Goal: Information Seeking & Learning: Find specific fact

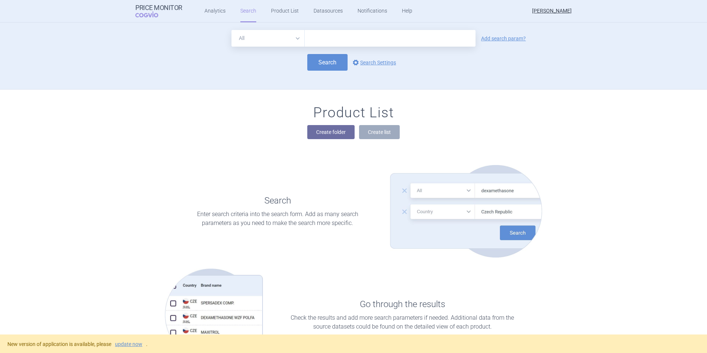
click at [329, 36] on input "text" at bounding box center [390, 38] width 171 height 17
type input "humulin"
click at [320, 60] on button "Search" at bounding box center [327, 62] width 40 height 17
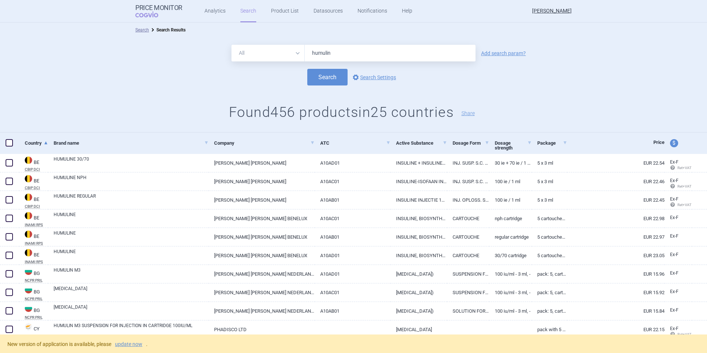
click at [339, 57] on input "humulin" at bounding box center [390, 53] width 171 height 17
type input "[MEDICAL_DATA]"
click at [332, 74] on button "Search" at bounding box center [327, 77] width 40 height 17
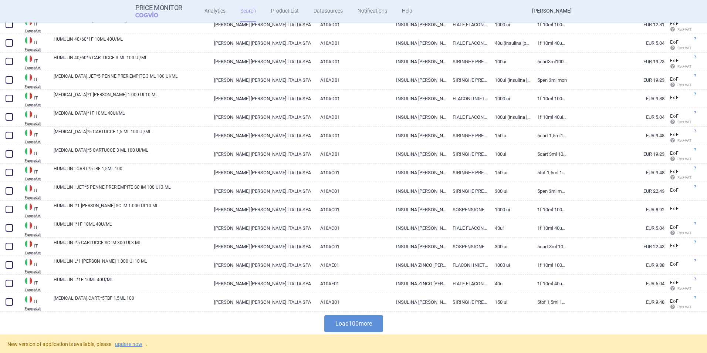
scroll to position [1691, 0]
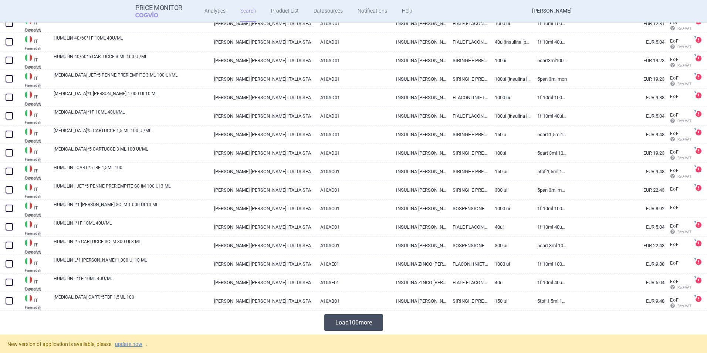
click at [363, 326] on button "Load 100 more" at bounding box center [353, 322] width 59 height 17
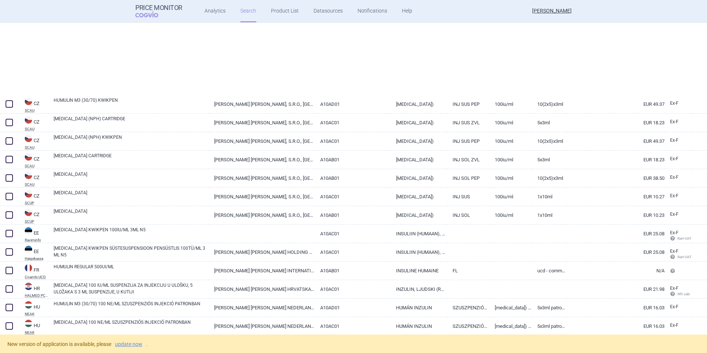
scroll to position [0, 0]
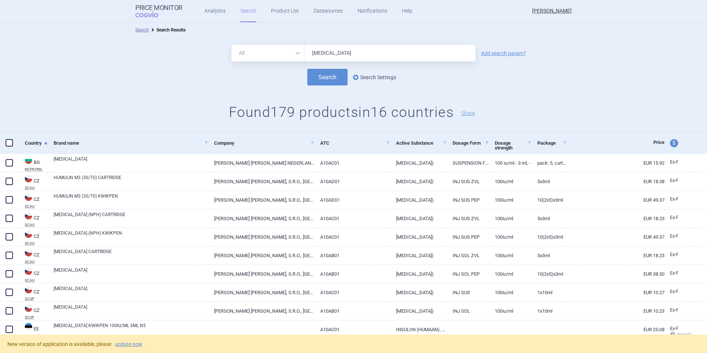
click at [386, 78] on link "options Search Settings" at bounding box center [373, 77] width 45 height 9
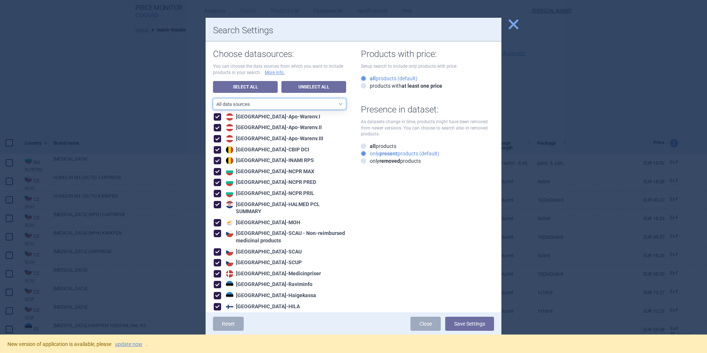
click at [295, 106] on select "All data sources CZ reference sources - Reimbursement SK reference sources - Of…" at bounding box center [279, 103] width 133 height 11
select select "3e39bb1b-0066-4e3d-9ac6-6dc98ece7831"
click at [213, 98] on select "All data sources CZ reference sources - Reimbursement SK reference sources - Of…" at bounding box center [279, 103] width 133 height 11
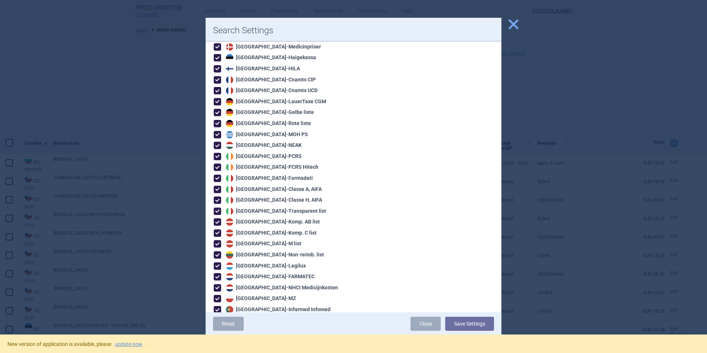
scroll to position [296, 0]
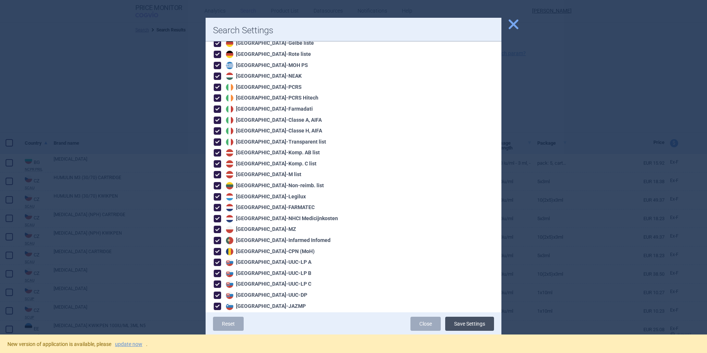
click at [466, 320] on button "Save Settings" at bounding box center [469, 323] width 49 height 14
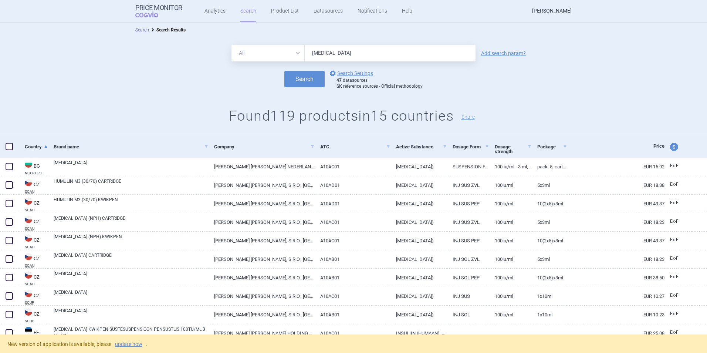
click at [371, 56] on input "[MEDICAL_DATA]" at bounding box center [390, 53] width 171 height 17
click at [357, 73] on link "options Search Settings" at bounding box center [350, 73] width 45 height 9
select select "3e39bb1b-0066-4e3d-9ac6-6dc98ece7831"
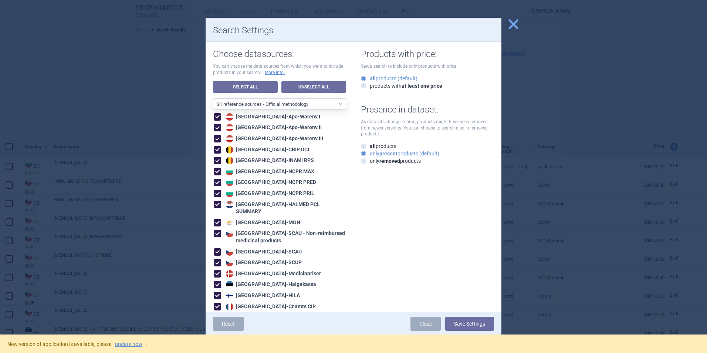
click at [515, 27] on span "close" at bounding box center [513, 24] width 13 height 13
